Goal: Task Accomplishment & Management: Use online tool/utility

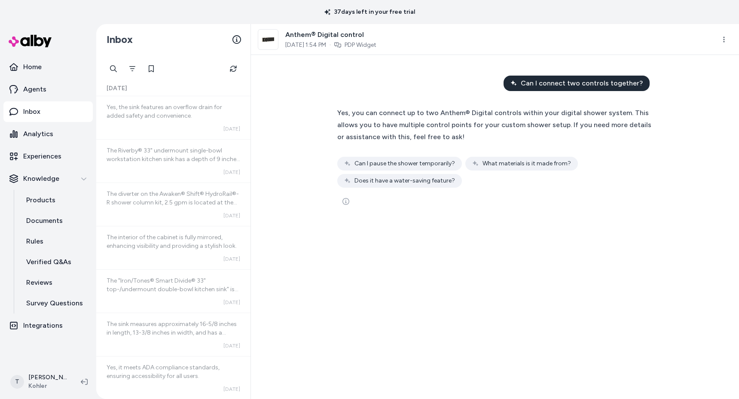
scroll to position [1705, 0]
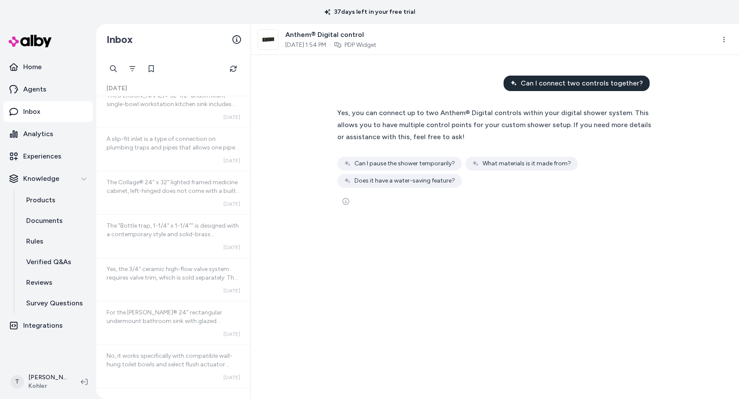
click at [305, 246] on div "Can I connect two controls together? Yes, you can connect up to two Anthem® Dig…" at bounding box center [495, 227] width 488 height 344
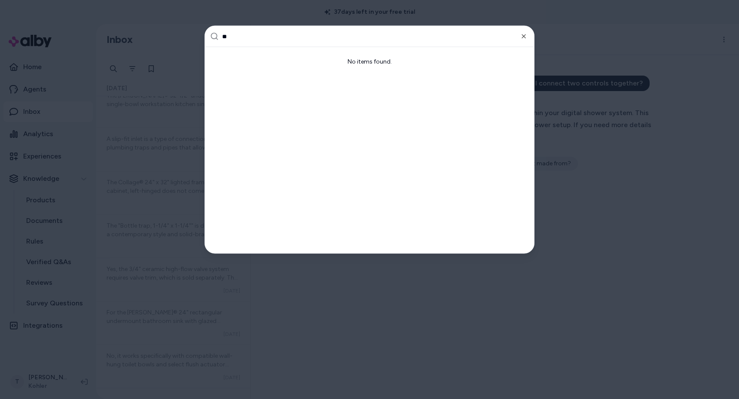
type input "***"
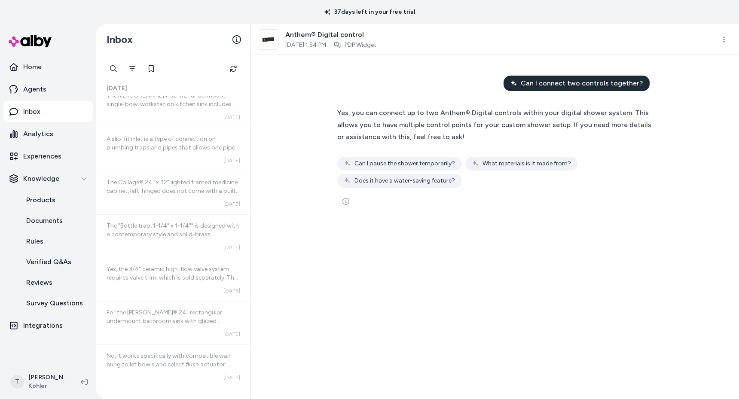
click at [55, 349] on nav "Home Agents Inbox Analytics Experiences Knowledge Products Documents Rules Veri…" at bounding box center [47, 210] width 89 height 306
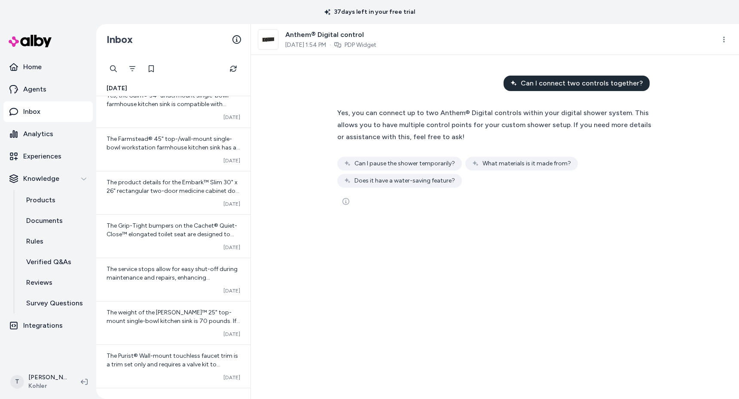
click at [314, 268] on div "Can I connect two controls together? Yes, you can connect up to two Anthem® Dig…" at bounding box center [495, 227] width 488 height 344
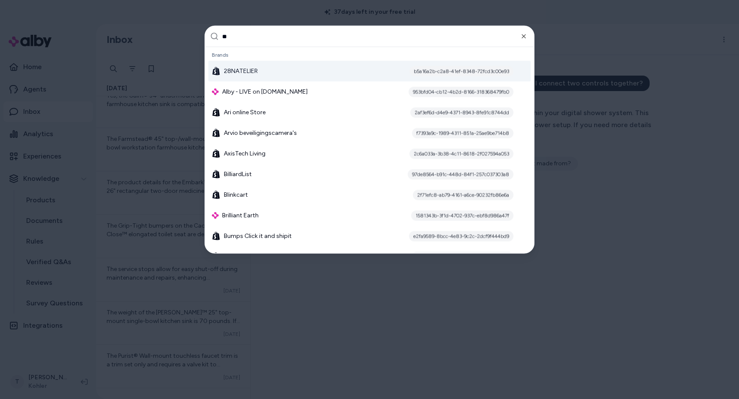
type input "***"
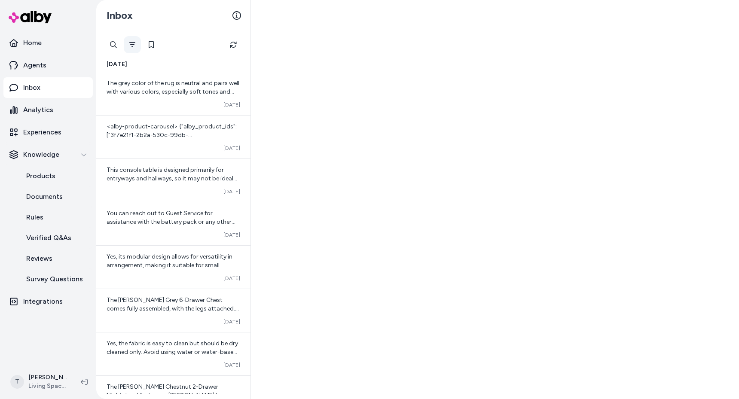
click at [132, 43] on icon "Filter" at bounding box center [132, 44] width 7 height 7
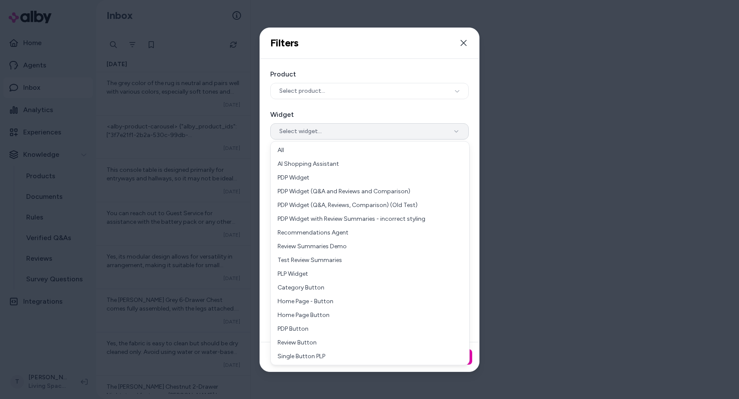
click at [293, 124] on button "Select widget..." at bounding box center [369, 131] width 199 height 16
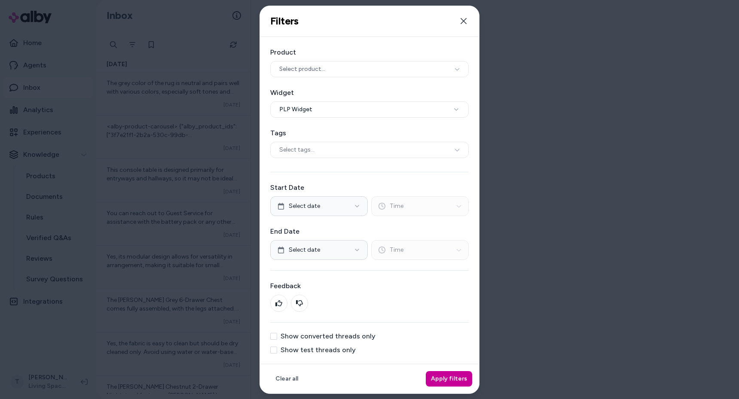
click at [453, 378] on button "Apply filters" at bounding box center [449, 378] width 46 height 15
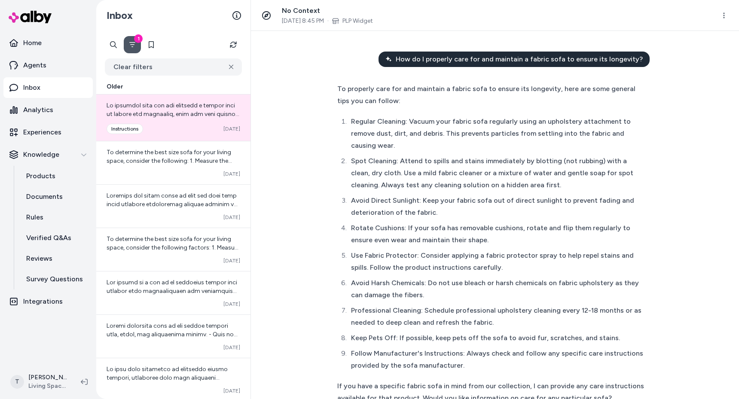
click at [131, 48] on icon "Filter" at bounding box center [132, 44] width 7 height 7
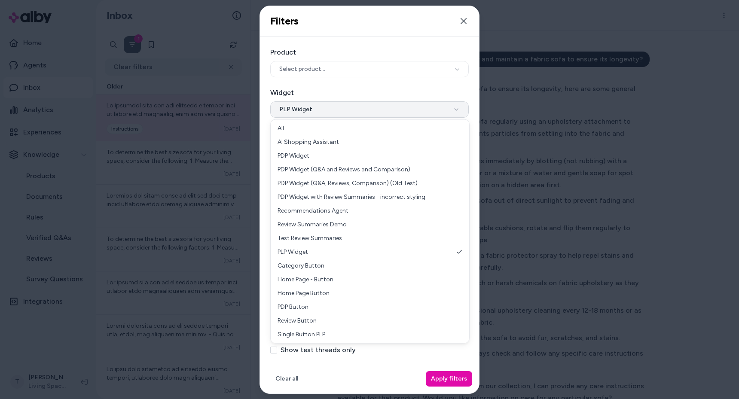
click at [323, 112] on button "PLP Widget" at bounding box center [369, 109] width 199 height 16
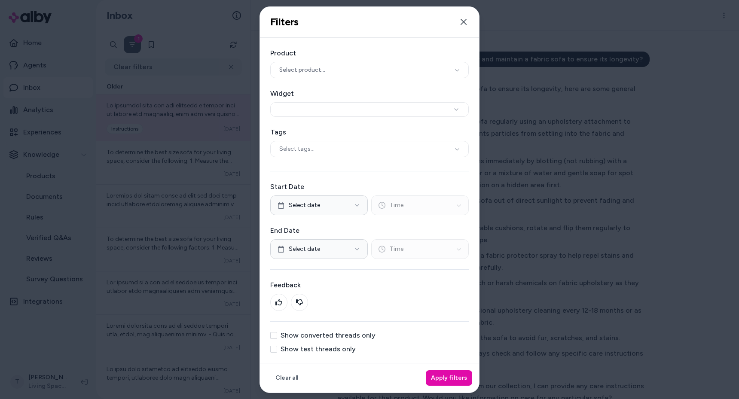
click at [140, 176] on div at bounding box center [369, 199] width 739 height 399
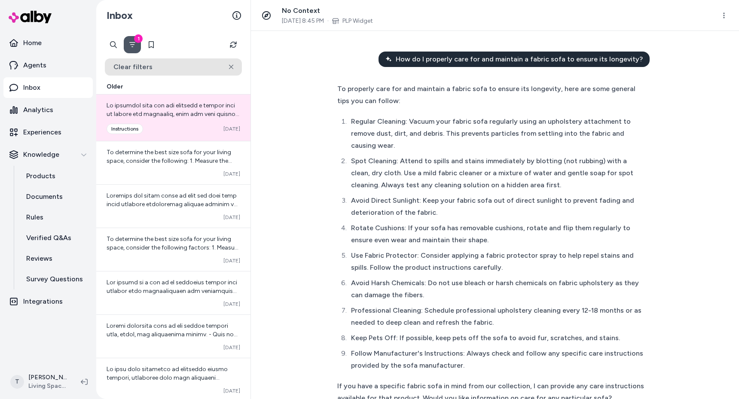
click at [231, 66] on icon at bounding box center [231, 66] width 5 height 5
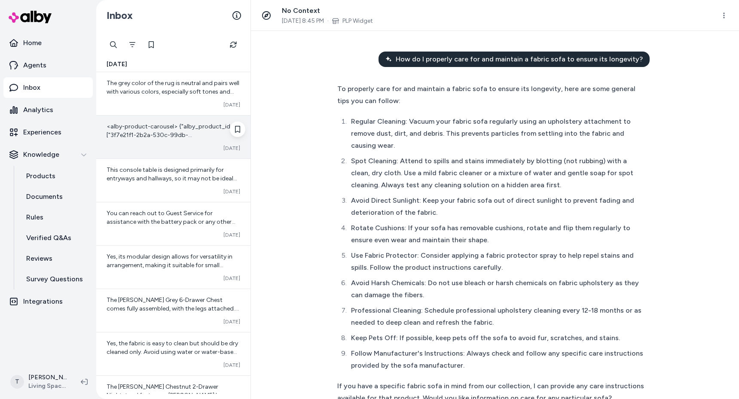
click at [152, 137] on span "<alby-product-carousel> {"alby_product_ids":["3f7e21f1-2b2a-530c-99db-18d75e531…" at bounding box center [173, 204] width 133 height 162
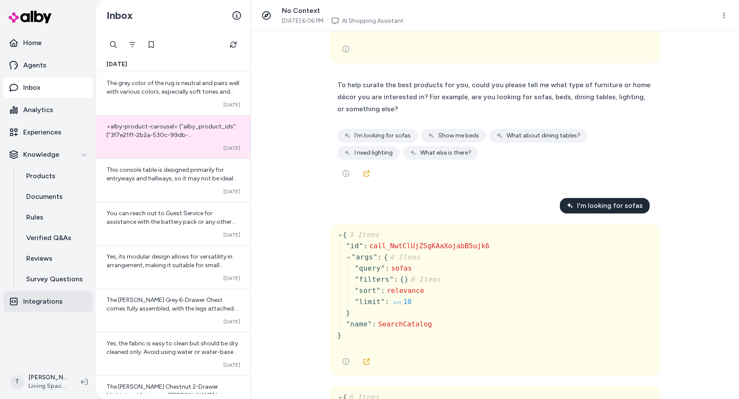
scroll to position [106, 0]
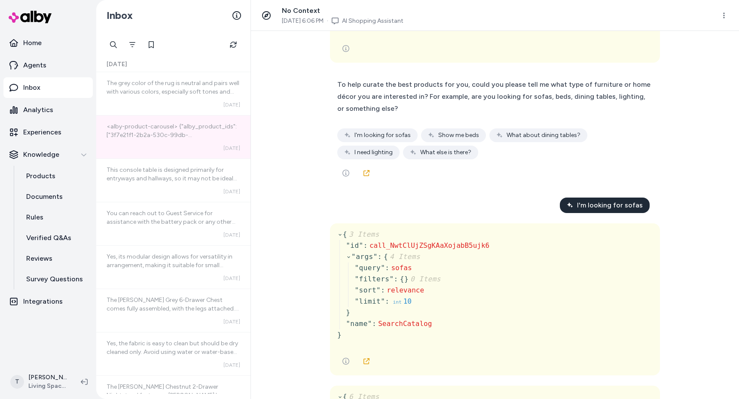
click at [308, 211] on div "Curated products for me. { 3 Items " id " : call_r44MRwUGvfNhkJSdQhT96IH6 " arg…" at bounding box center [495, 215] width 488 height 368
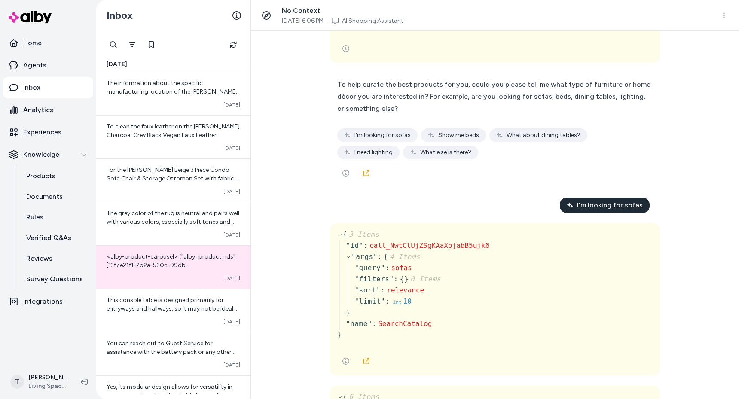
click at [312, 151] on div "Curated products for me. { 3 Items " id " : call_r44MRwUGvfNhkJSdQhT96IH6 " arg…" at bounding box center [495, 215] width 488 height 368
click at [46, 135] on p "Experiences" at bounding box center [42, 132] width 38 height 10
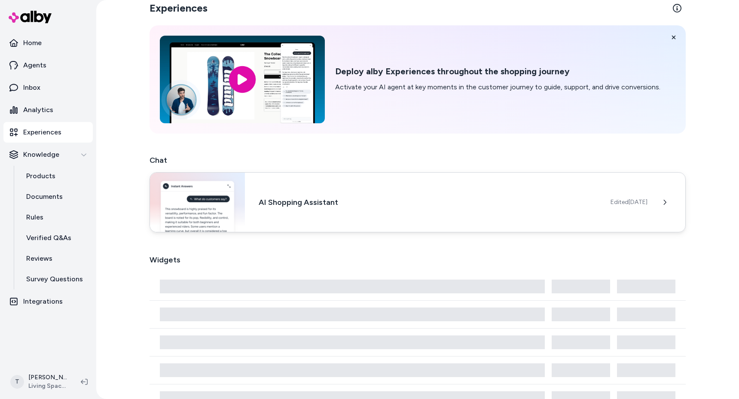
scroll to position [125, 0]
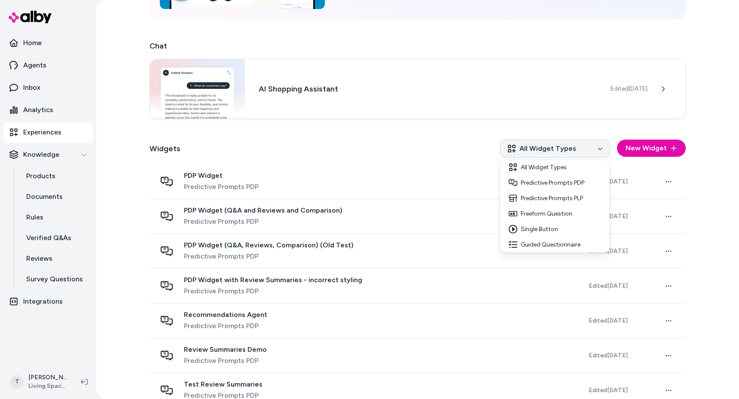
click at [527, 152] on html "Home Agents Inbox Analytics Experiences Knowledge Products Documents Rules Veri…" at bounding box center [369, 199] width 739 height 399
click at [528, 80] on html "Home Agents Inbox Analytics Experiences Knowledge Products Documents Rules Veri…" at bounding box center [369, 199] width 739 height 399
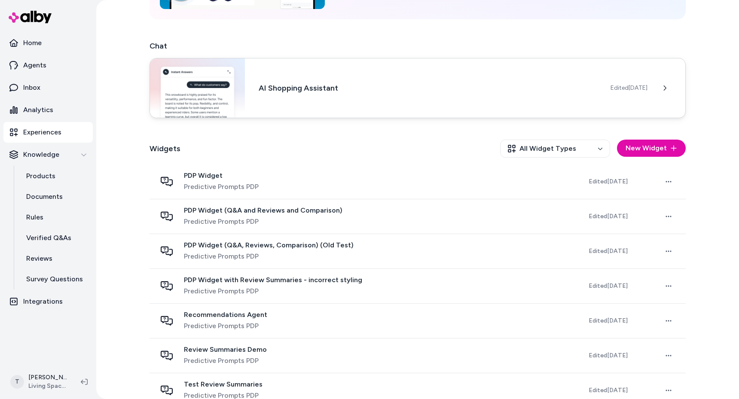
click at [501, 90] on h3 "AI Shopping Assistant" at bounding box center [428, 88] width 338 height 12
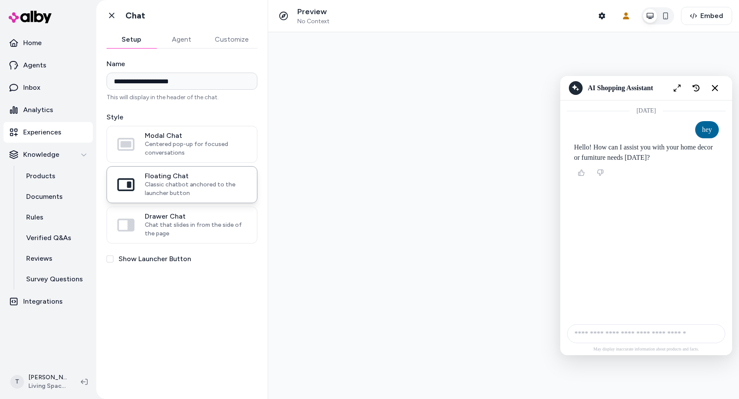
click at [631, 260] on div "Friday" at bounding box center [646, 210] width 172 height 219
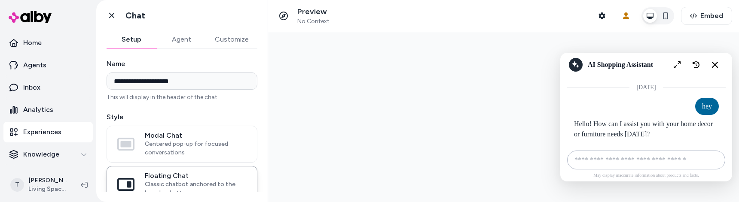
click at [619, 156] on input "AI Shopping Assistant" at bounding box center [646, 160] width 158 height 19
click at [618, 159] on input "AI Shopping Assistant" at bounding box center [646, 160] width 158 height 19
type input "**********"
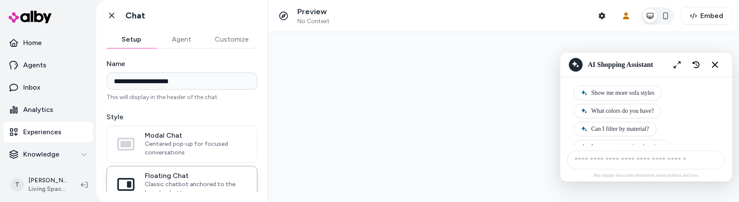
scroll to position [496, 0]
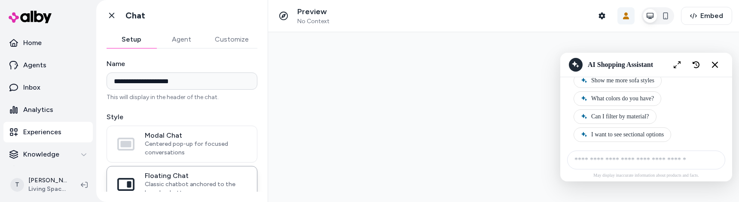
click at [623, 20] on button "User Context" at bounding box center [626, 15] width 17 height 17
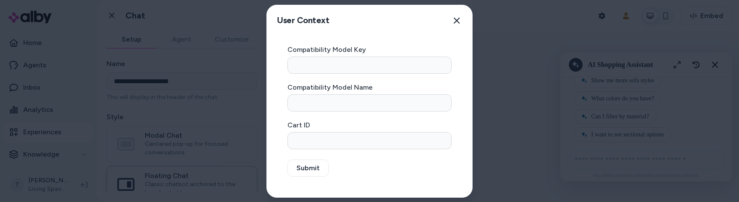
drag, startPoint x: 456, startPoint y: 21, endPoint x: 489, endPoint y: 20, distance: 32.7
click at [456, 21] on icon "button" at bounding box center [457, 21] width 6 height 6
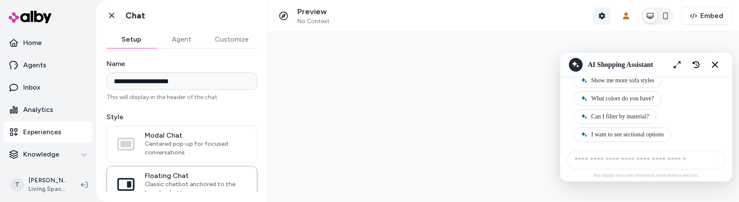
click at [601, 19] on button "Shopper Context" at bounding box center [602, 15] width 17 height 17
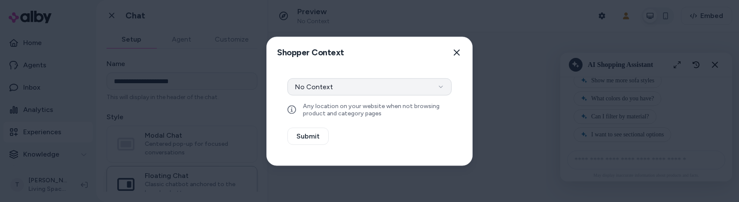
click at [365, 90] on button "No Context" at bounding box center [370, 86] width 164 height 17
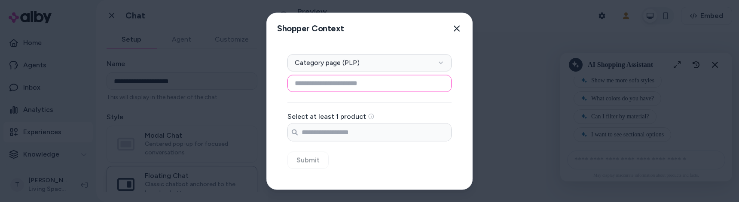
click at [321, 83] on input at bounding box center [370, 83] width 164 height 17
type input "****"
click at [333, 131] on input "Search products..." at bounding box center [369, 132] width 163 height 17
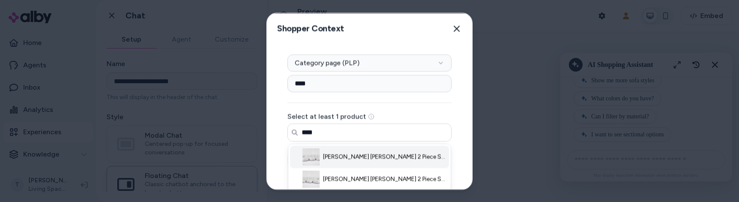
click at [346, 160] on span "Esteban III Dove 2 Piece Sectional With Left Arm Facing Sofa Chaise & Ottoman" at bounding box center [384, 157] width 123 height 9
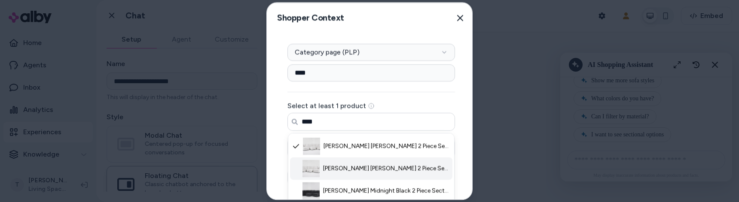
click at [322, 174] on li "Esteban III Dove 2 Piece Sectional With Right Arm Facing Sofa Chaise & Ottoman" at bounding box center [371, 169] width 162 height 22
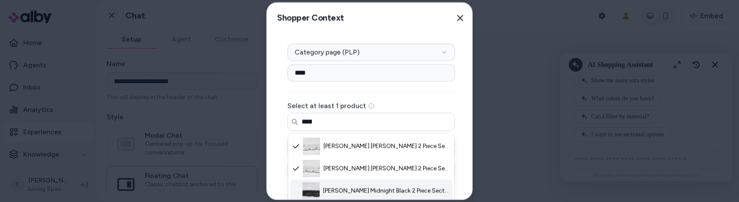
drag, startPoint x: 322, startPoint y: 184, endPoint x: 314, endPoint y: 180, distance: 9.4
click at [322, 184] on li "Esteban III Midnight Black 2 Piece Sectional With Right Arm Facing Sofa Chaise …" at bounding box center [371, 191] width 162 height 22
type input "****"
click at [270, 160] on div "Context Type Category page (PLP) Category Setup **** Select at least 1 product …" at bounding box center [371, 143] width 209 height 218
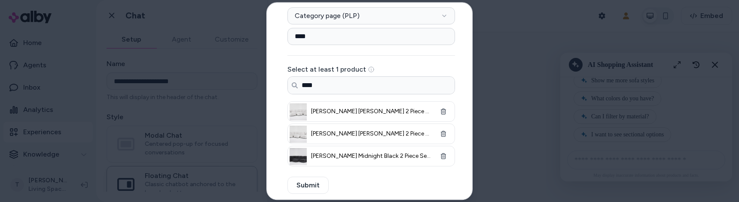
scroll to position [56, 0]
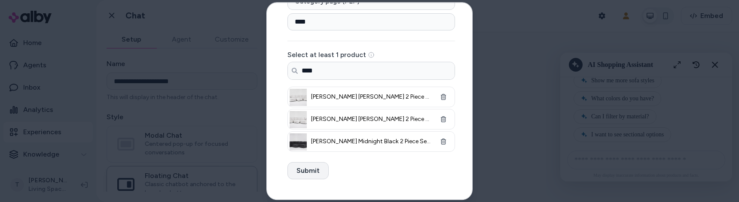
click at [301, 168] on button "Submit" at bounding box center [308, 170] width 41 height 17
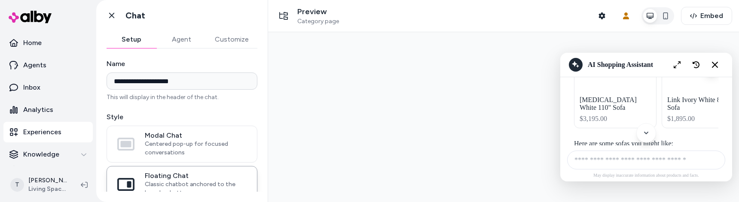
scroll to position [0, 0]
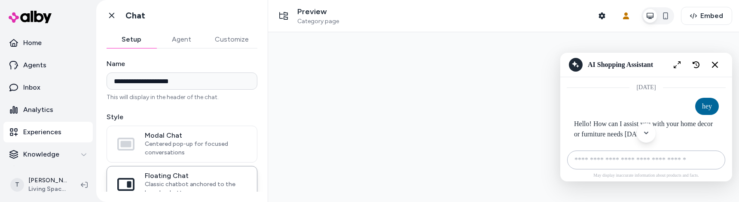
click at [642, 162] on input "AI Shopping Assistant" at bounding box center [646, 160] width 158 height 19
type input "***"
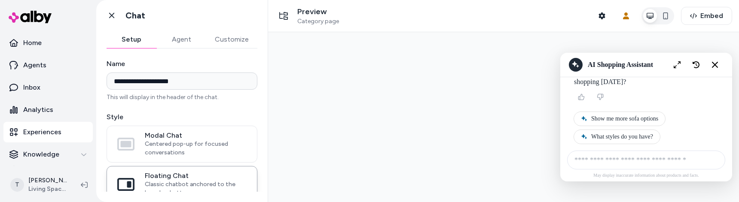
scroll to position [558, 0]
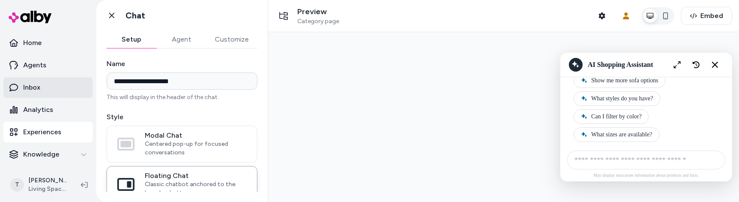
click at [38, 88] on p "Inbox" at bounding box center [31, 88] width 17 height 10
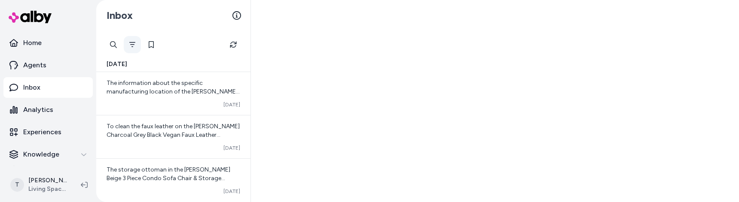
click at [132, 43] on icon "Filter" at bounding box center [132, 44] width 7 height 7
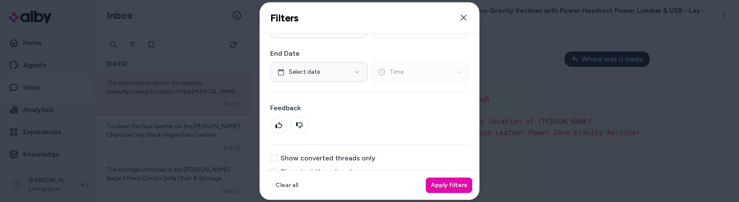
scroll to position [190, 0]
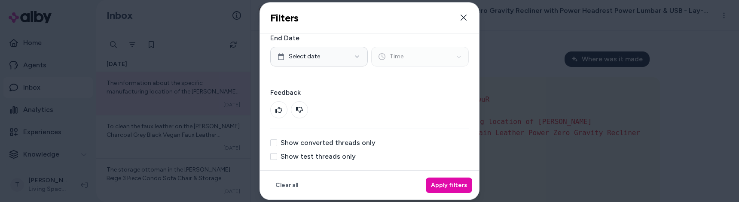
click at [304, 155] on label "Show test threads only" at bounding box center [318, 156] width 75 height 7
click at [277, 155] on button "Show test threads only" at bounding box center [273, 156] width 7 height 7
click at [440, 178] on button "Apply filters" at bounding box center [449, 185] width 46 height 15
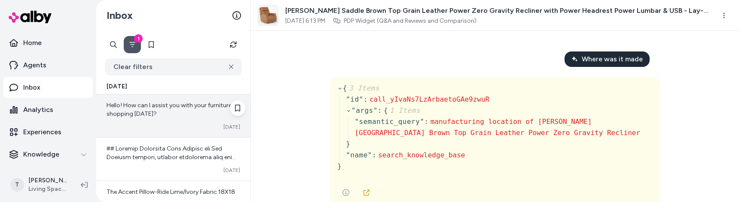
click at [178, 108] on span "Hello! How can I assist you with your furniture shopping today?" at bounding box center [169, 110] width 125 height 16
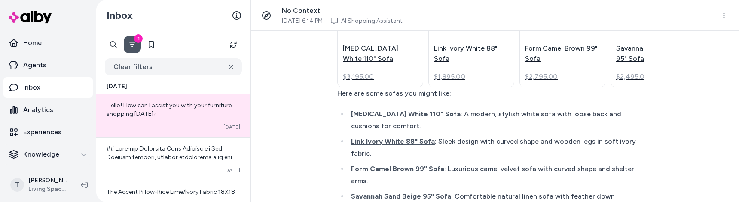
scroll to position [114, 0]
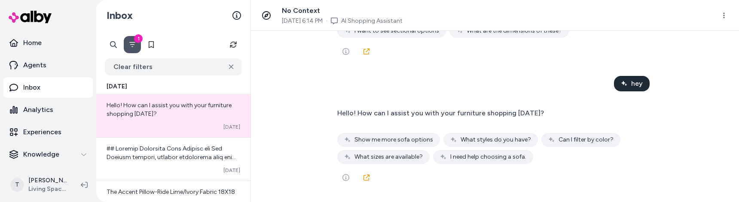
scroll to position [2797, 0]
click at [364, 175] on icon at bounding box center [366, 178] width 7 height 7
